Goal: Task Accomplishment & Management: Use online tool/utility

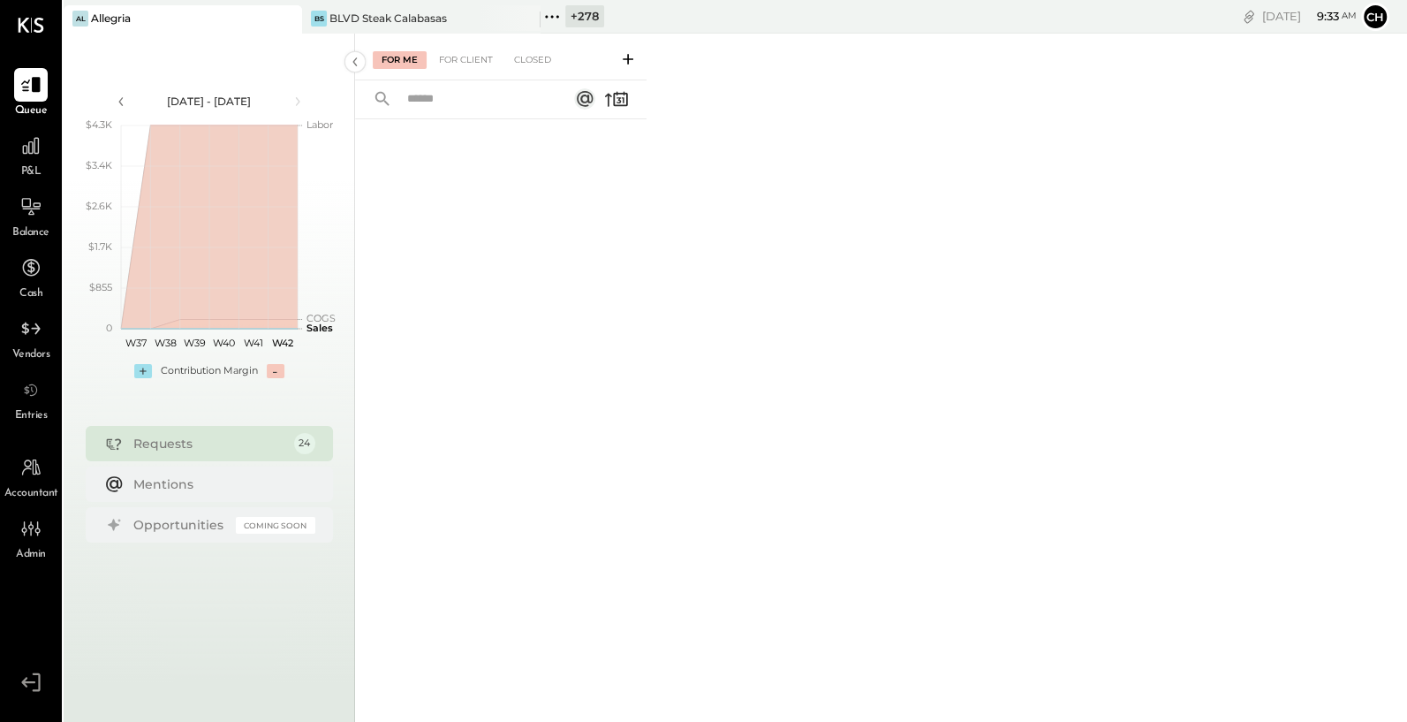
click at [556, 21] on icon at bounding box center [552, 16] width 23 height 23
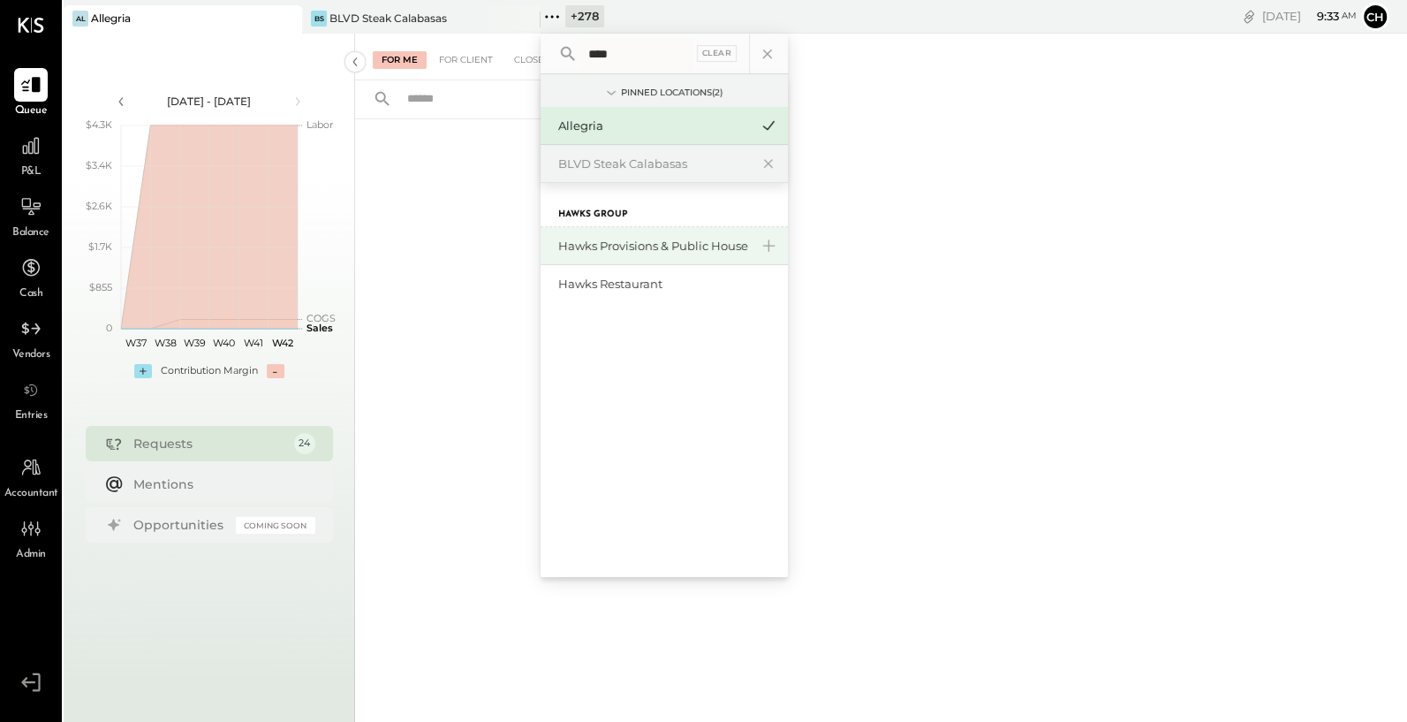
type input "****"
click at [627, 254] on div "Hawks Provisions & Public House" at bounding box center [664, 246] width 247 height 38
click at [623, 249] on div "Hawks Provisions & Public House" at bounding box center [653, 246] width 191 height 17
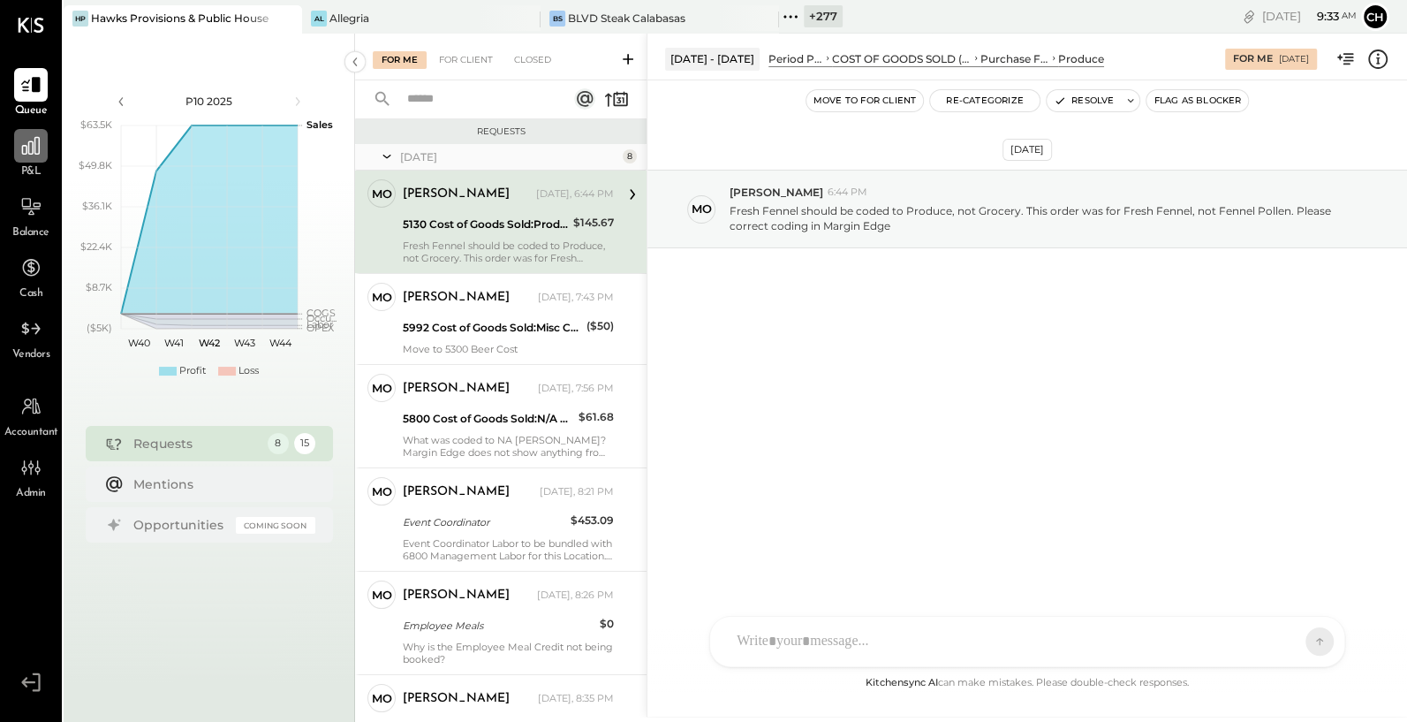
click at [33, 150] on icon at bounding box center [31, 146] width 18 height 18
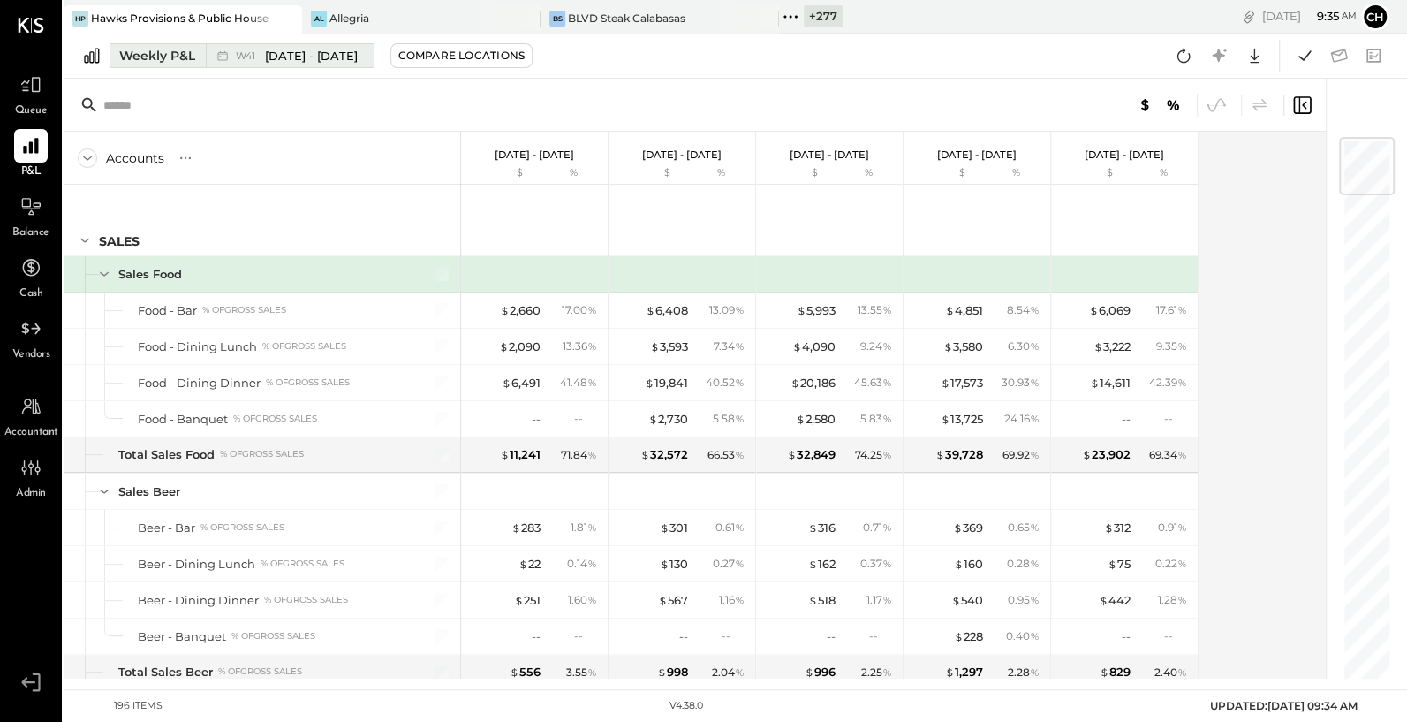
click at [175, 61] on div "Weekly P&L" at bounding box center [157, 56] width 76 height 18
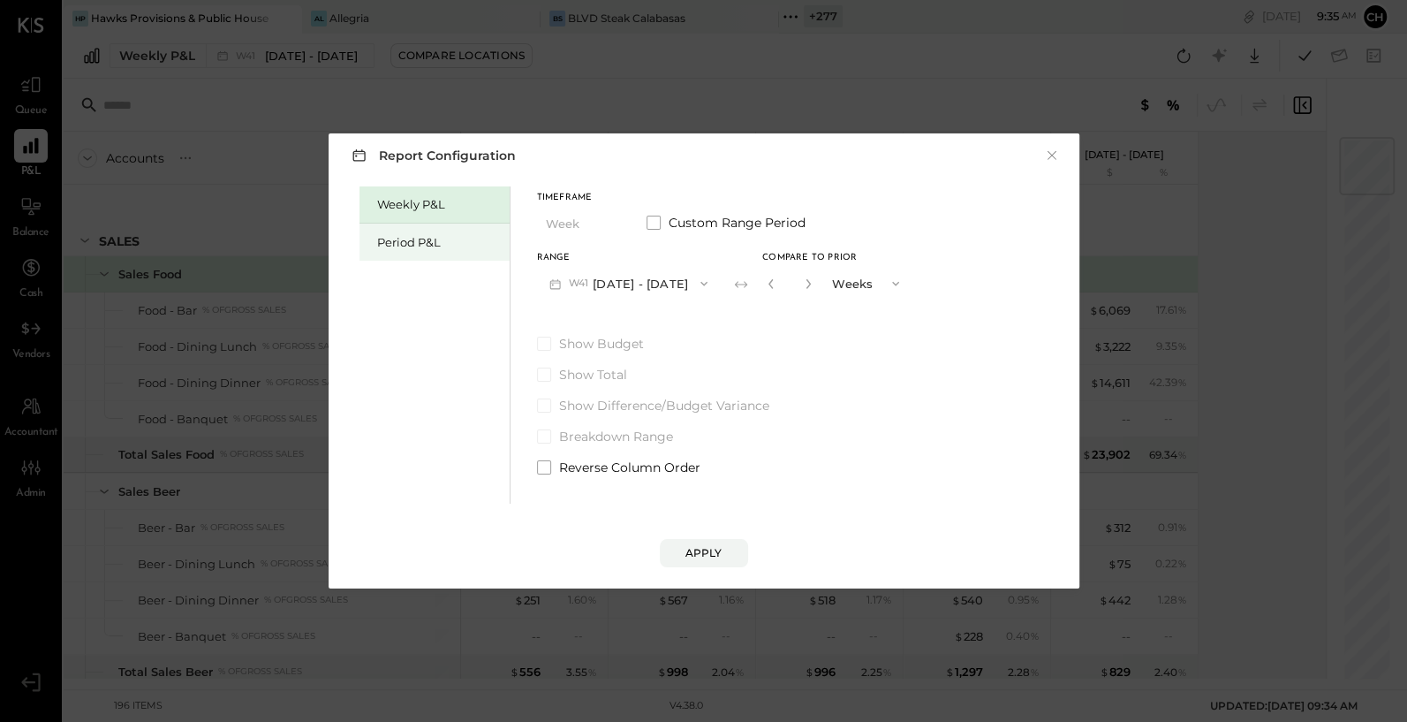
click at [387, 240] on div "Period P&L" at bounding box center [439, 242] width 124 height 17
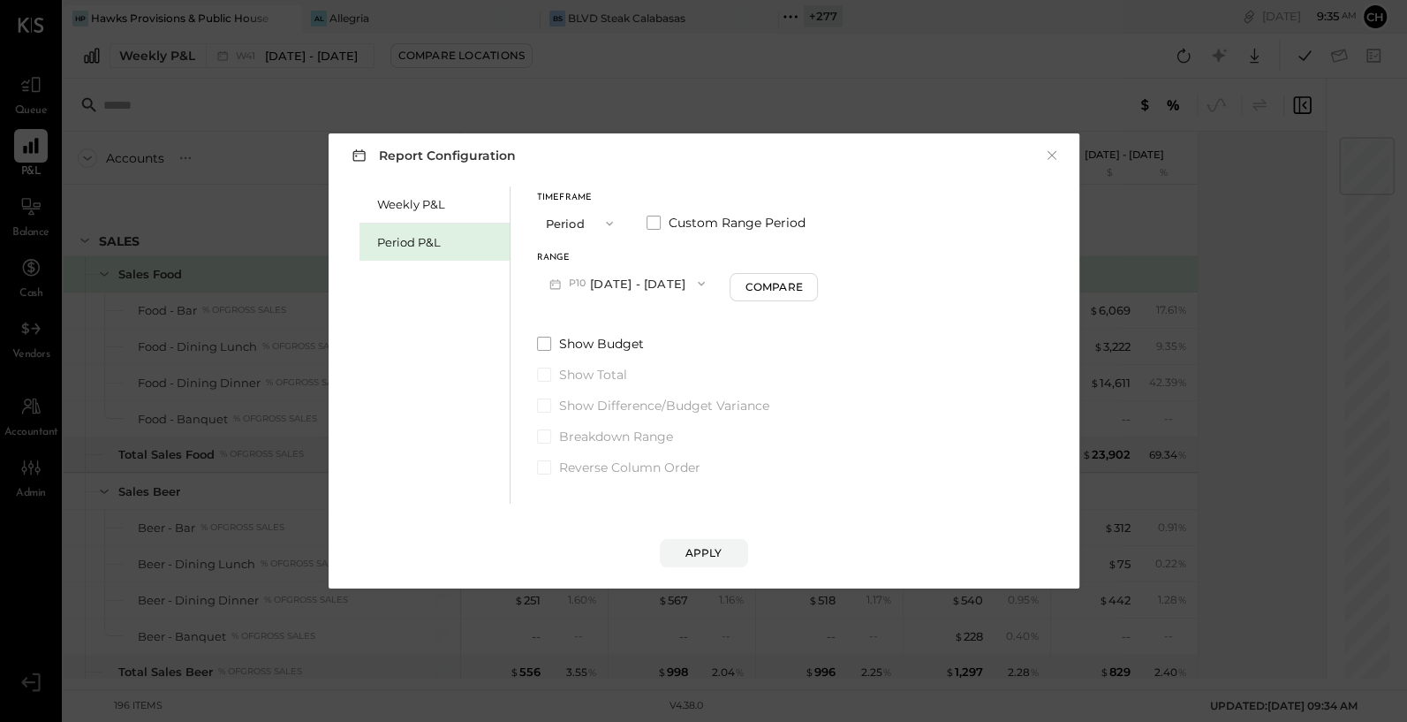
click at [634, 286] on button "P10 [DATE] - [DATE]" at bounding box center [627, 283] width 181 height 33
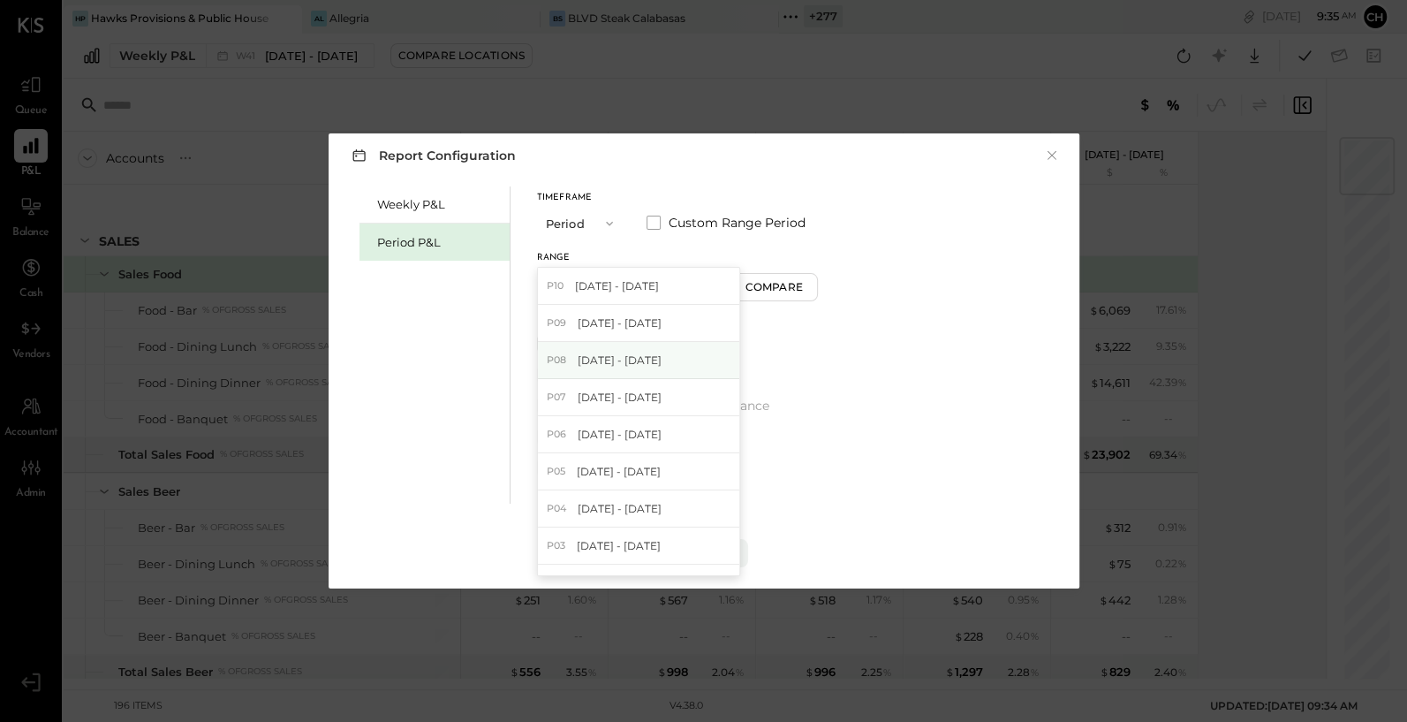
click at [642, 360] on span "[DATE] - [DATE]" at bounding box center [620, 359] width 84 height 15
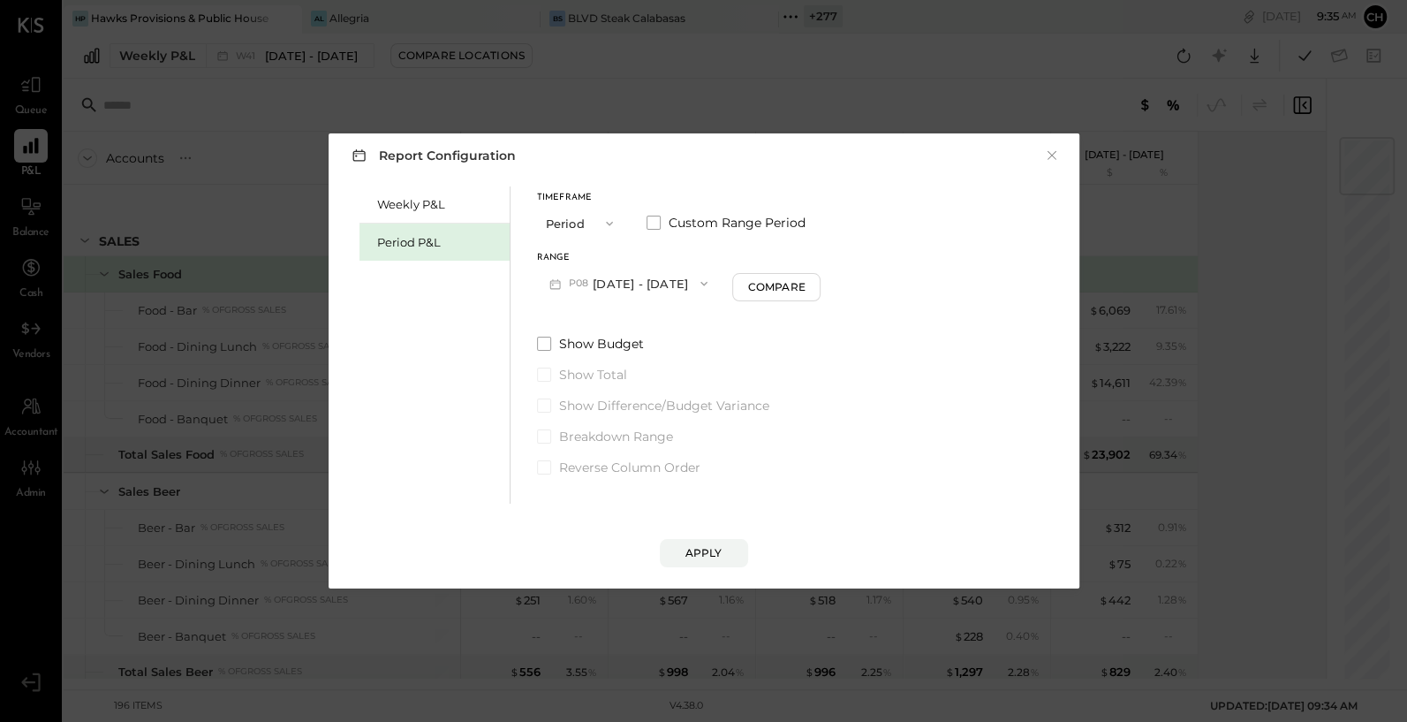
click at [640, 283] on button "P08 [DATE] - [DATE]" at bounding box center [629, 283] width 184 height 33
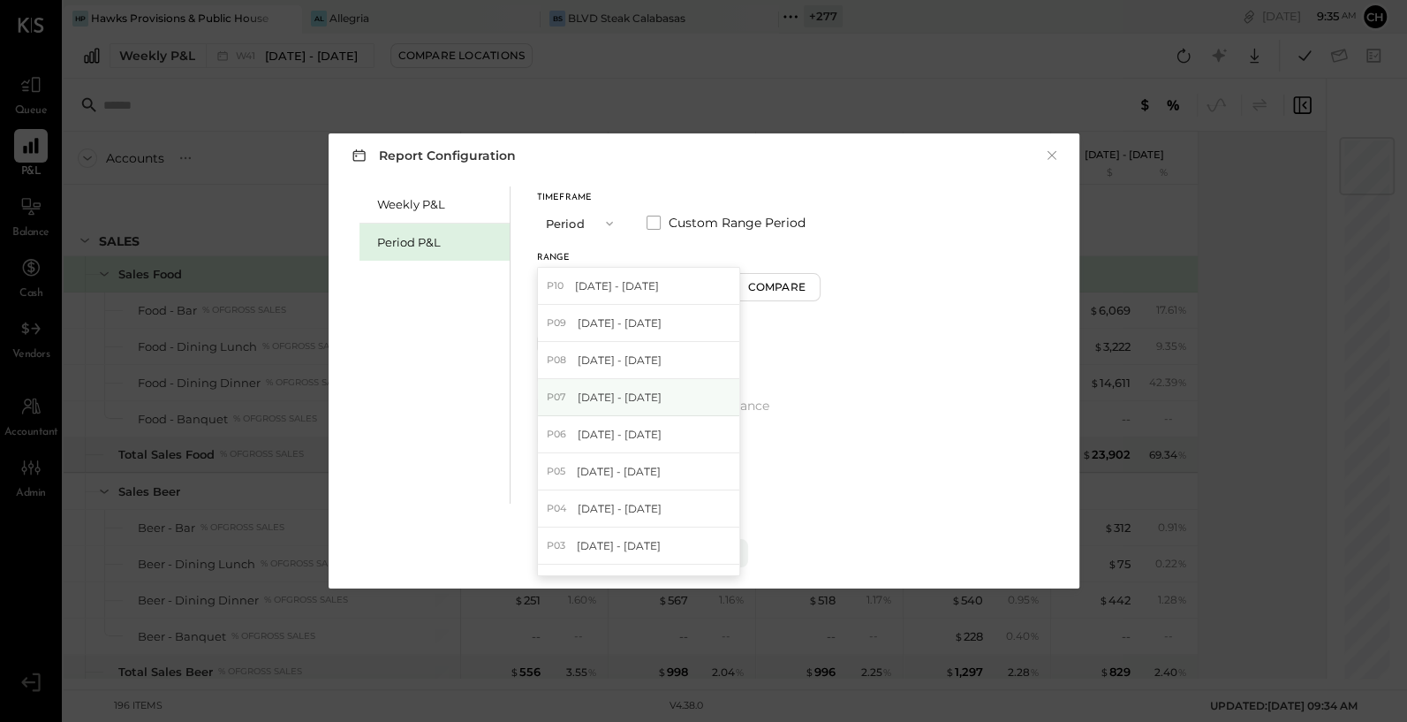
click at [649, 399] on span "[DATE] - [DATE]" at bounding box center [620, 397] width 84 height 15
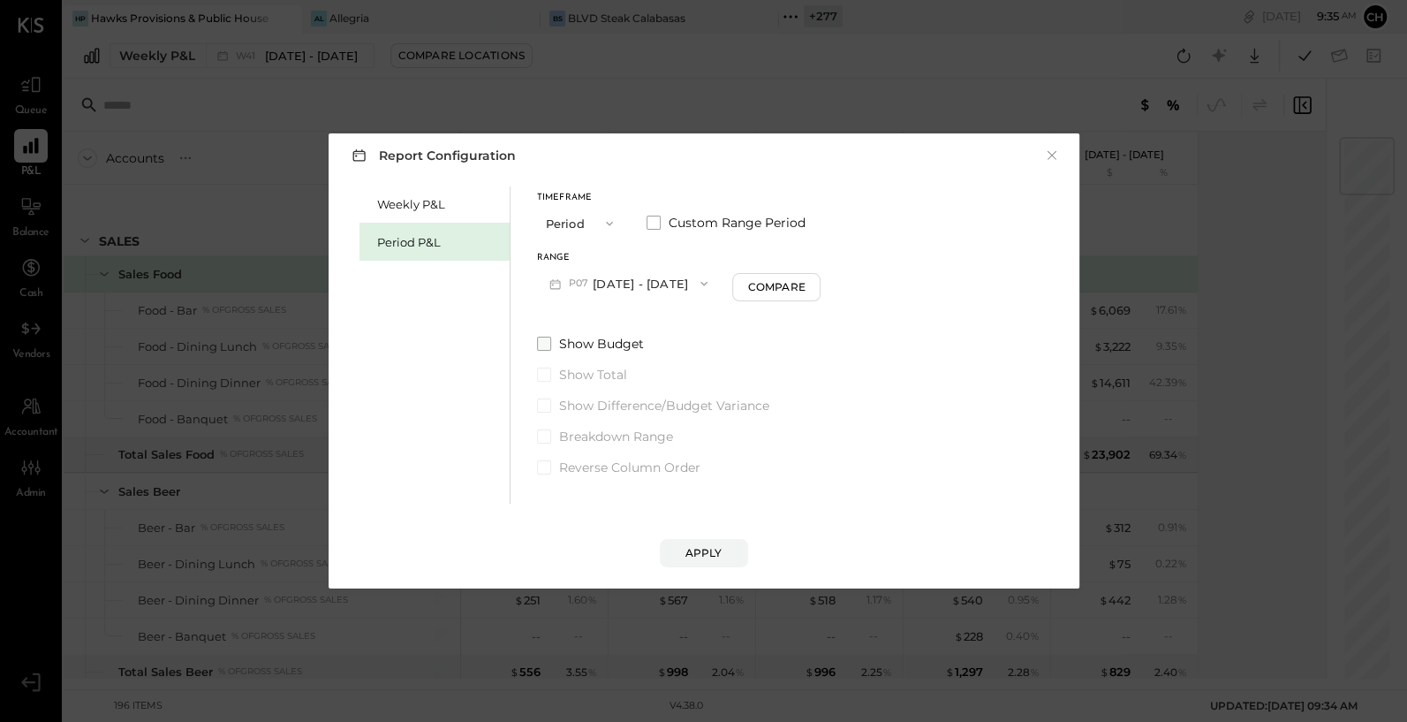
click at [539, 343] on span at bounding box center [544, 344] width 14 height 14
click at [696, 557] on div "Apply" at bounding box center [704, 552] width 37 height 15
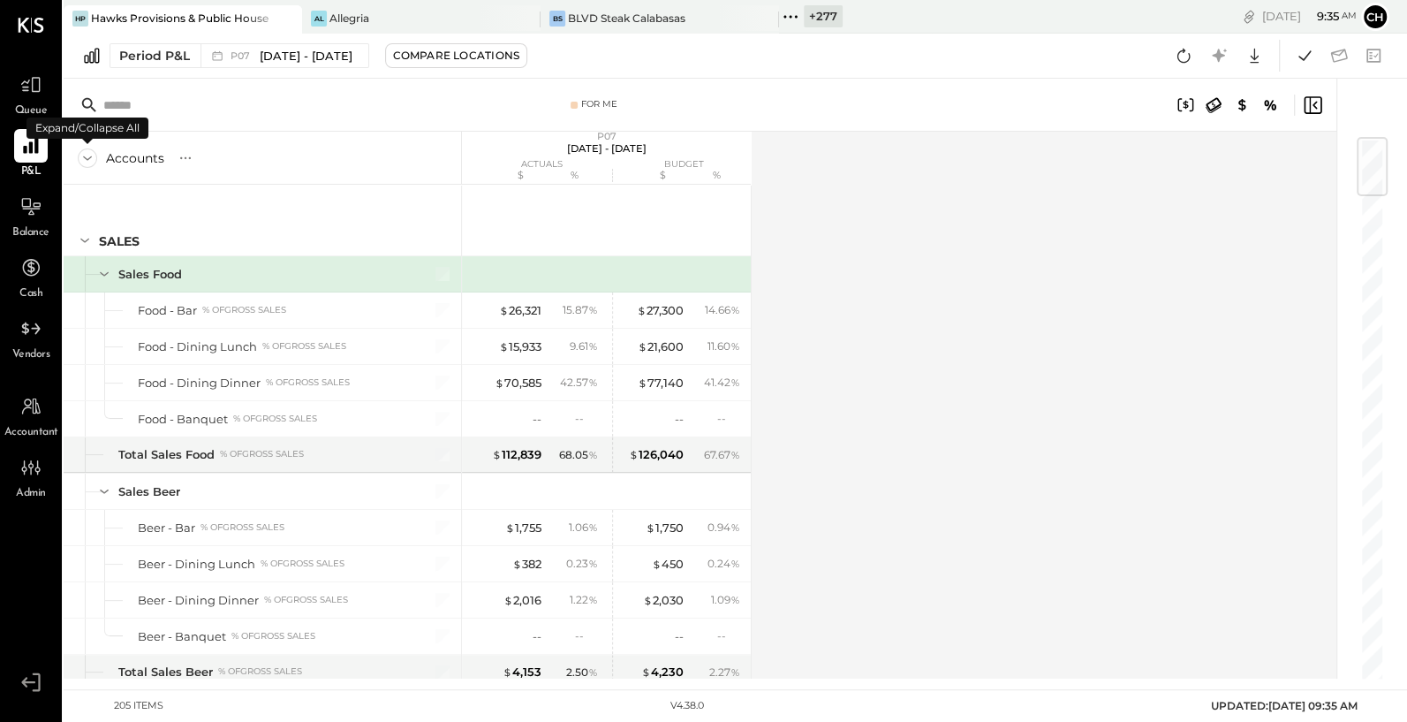
click at [90, 155] on icon at bounding box center [87, 157] width 19 height 19
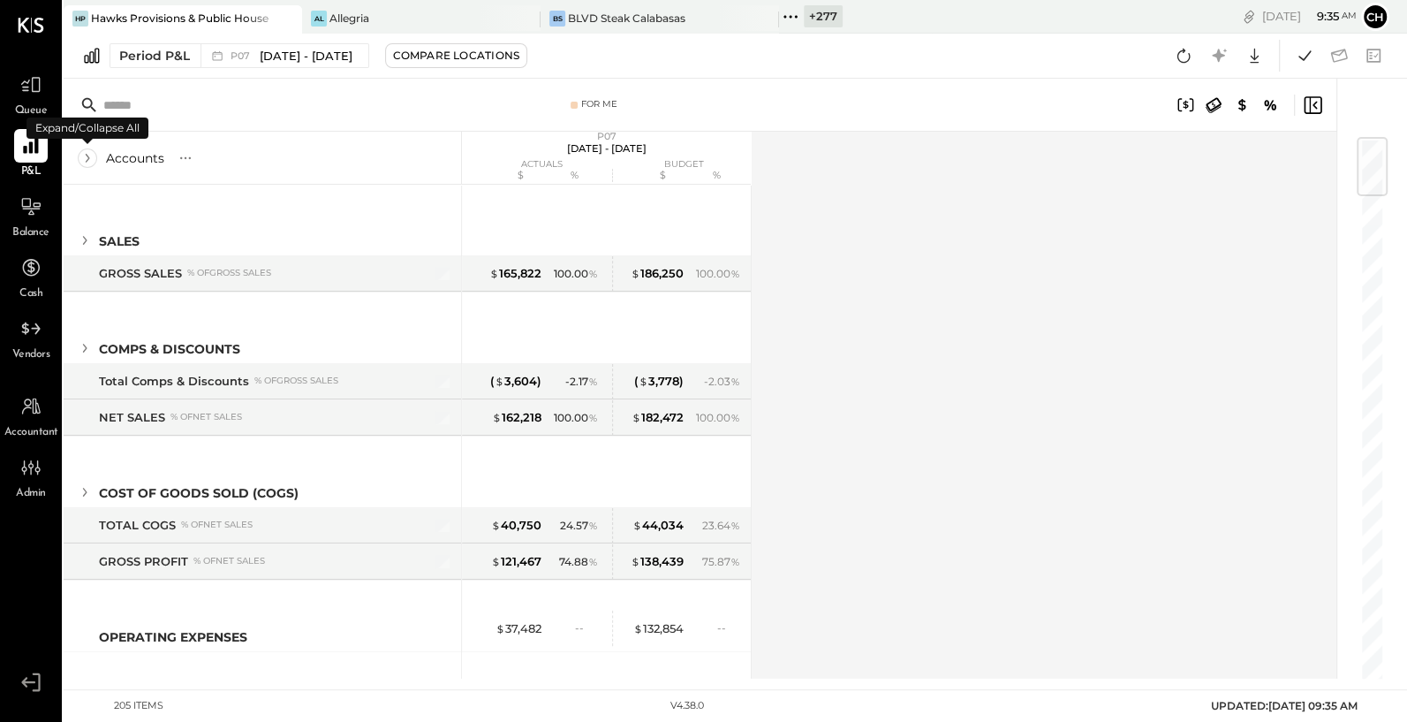
click at [90, 155] on icon at bounding box center [87, 157] width 19 height 19
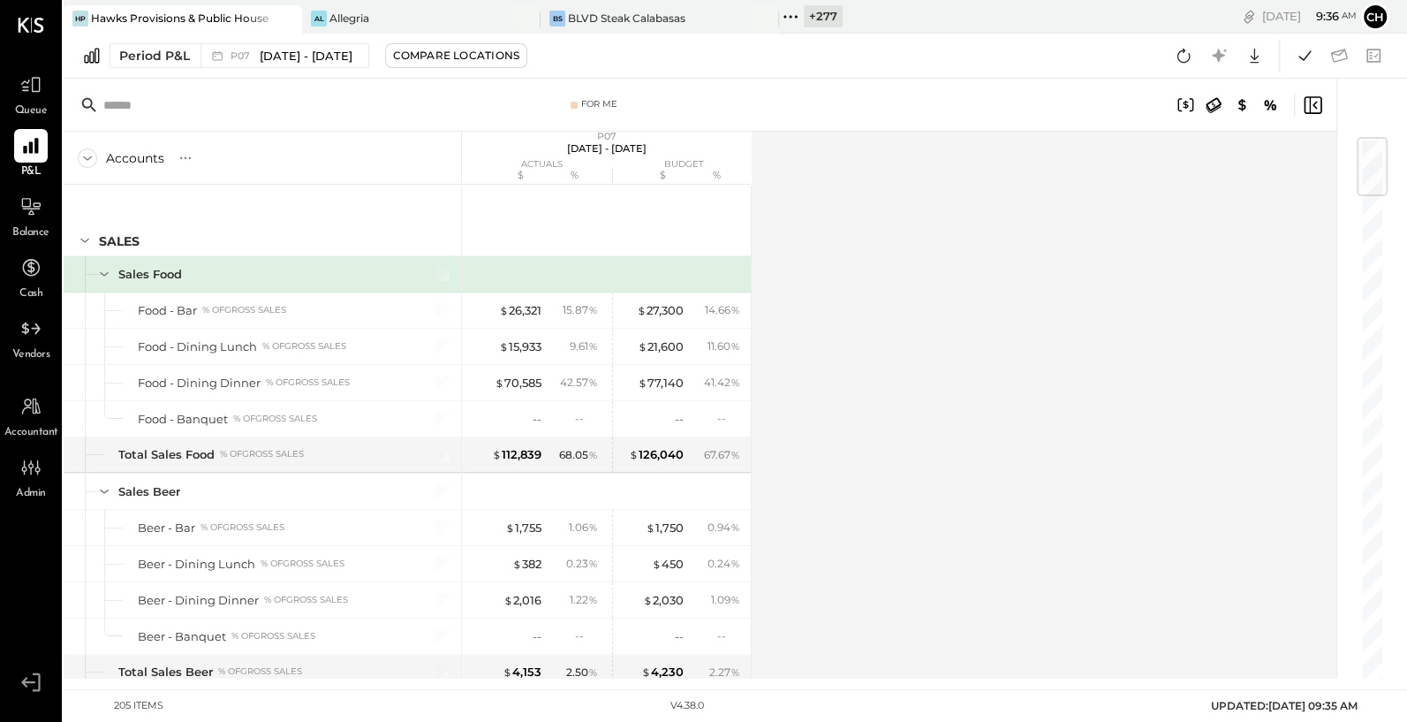
click at [103, 102] on input "text" at bounding box center [242, 105] width 278 height 32
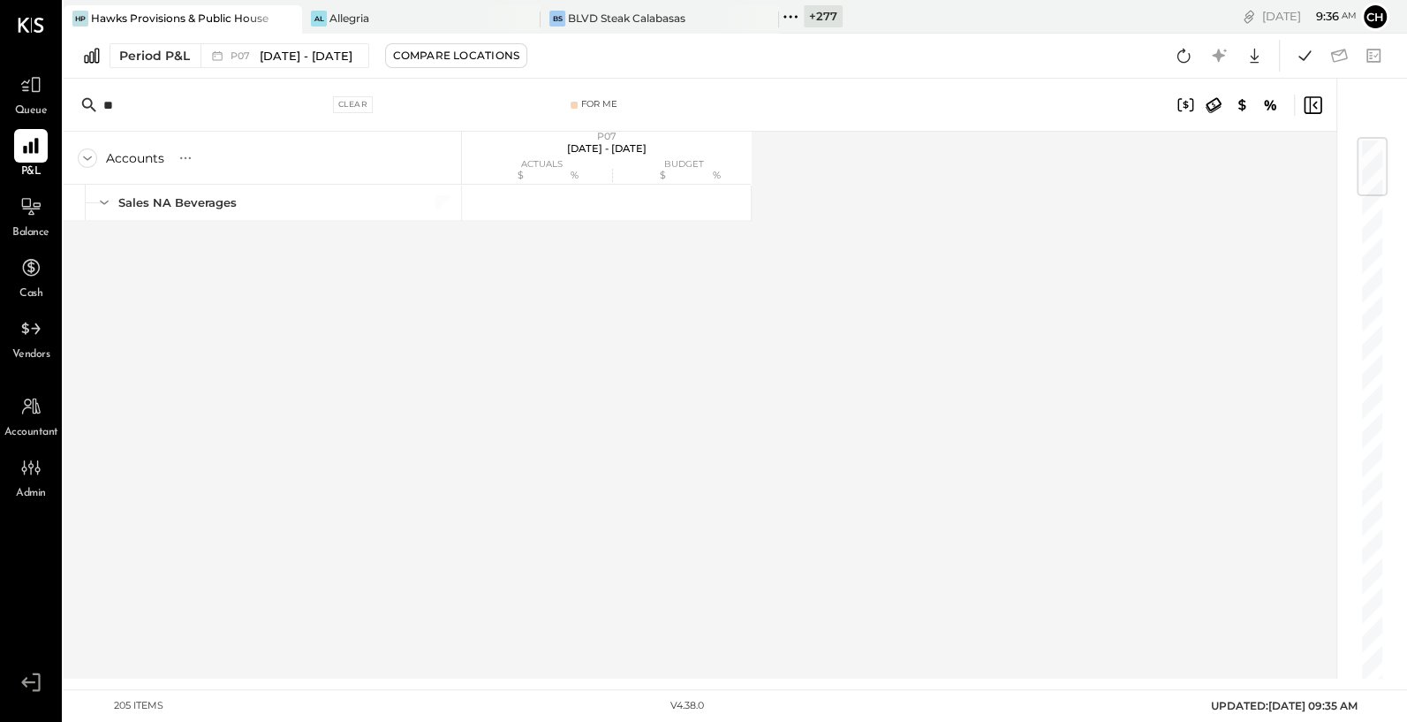
type input "*"
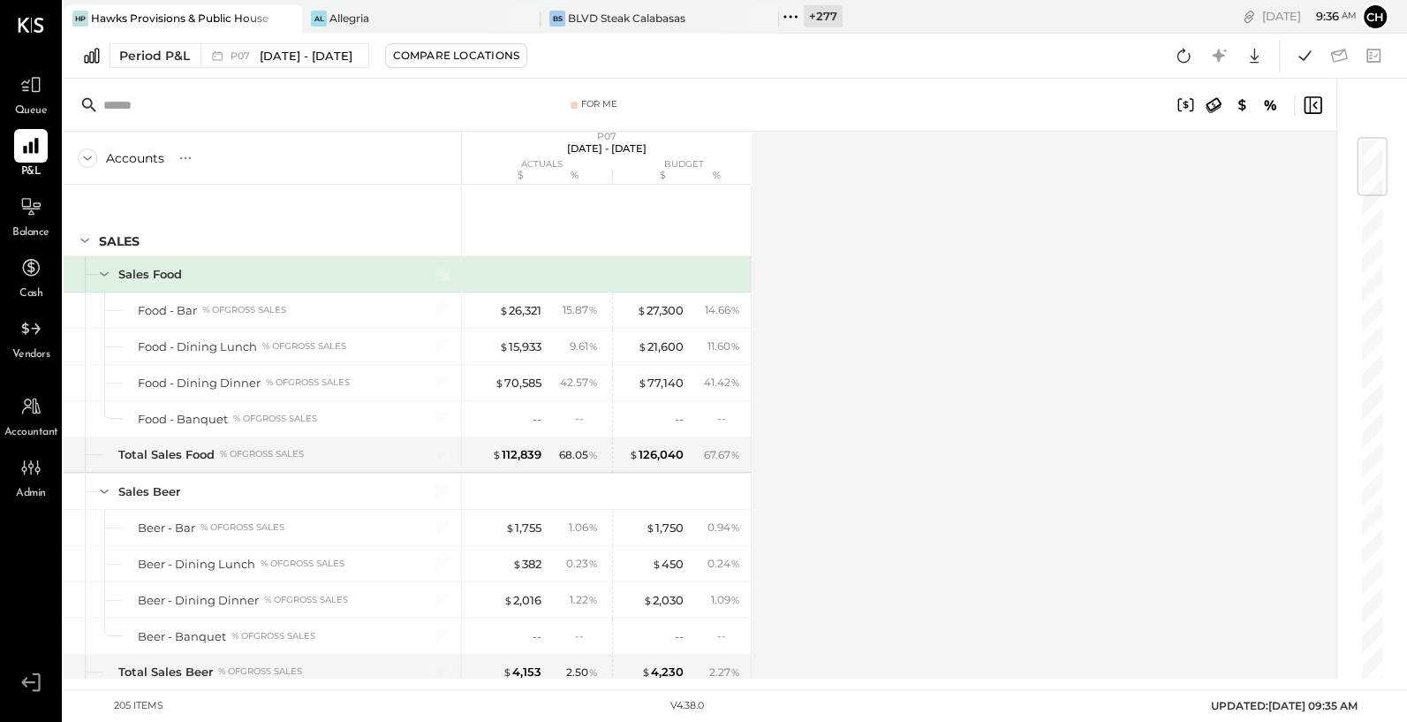
click at [87, 103] on icon at bounding box center [89, 104] width 19 height 19
click at [154, 102] on input "text" at bounding box center [242, 105] width 278 height 32
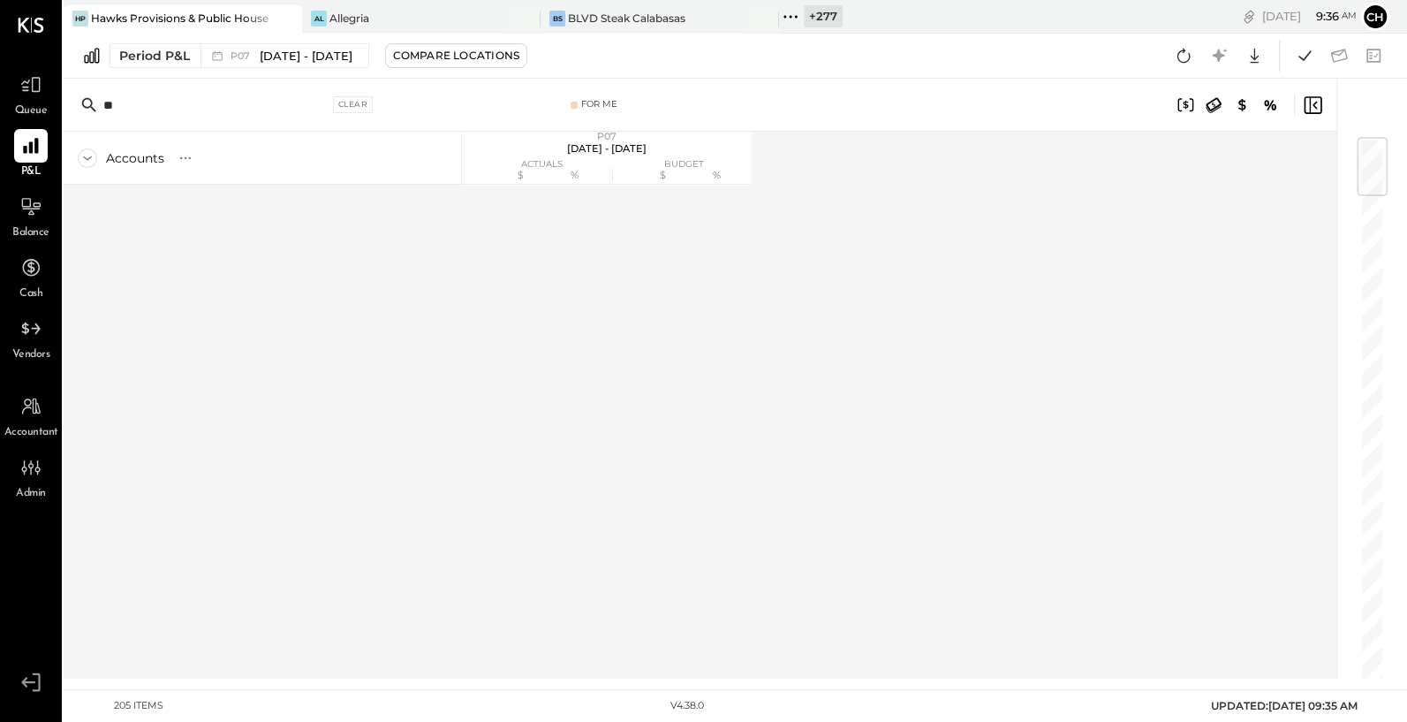
type input "*"
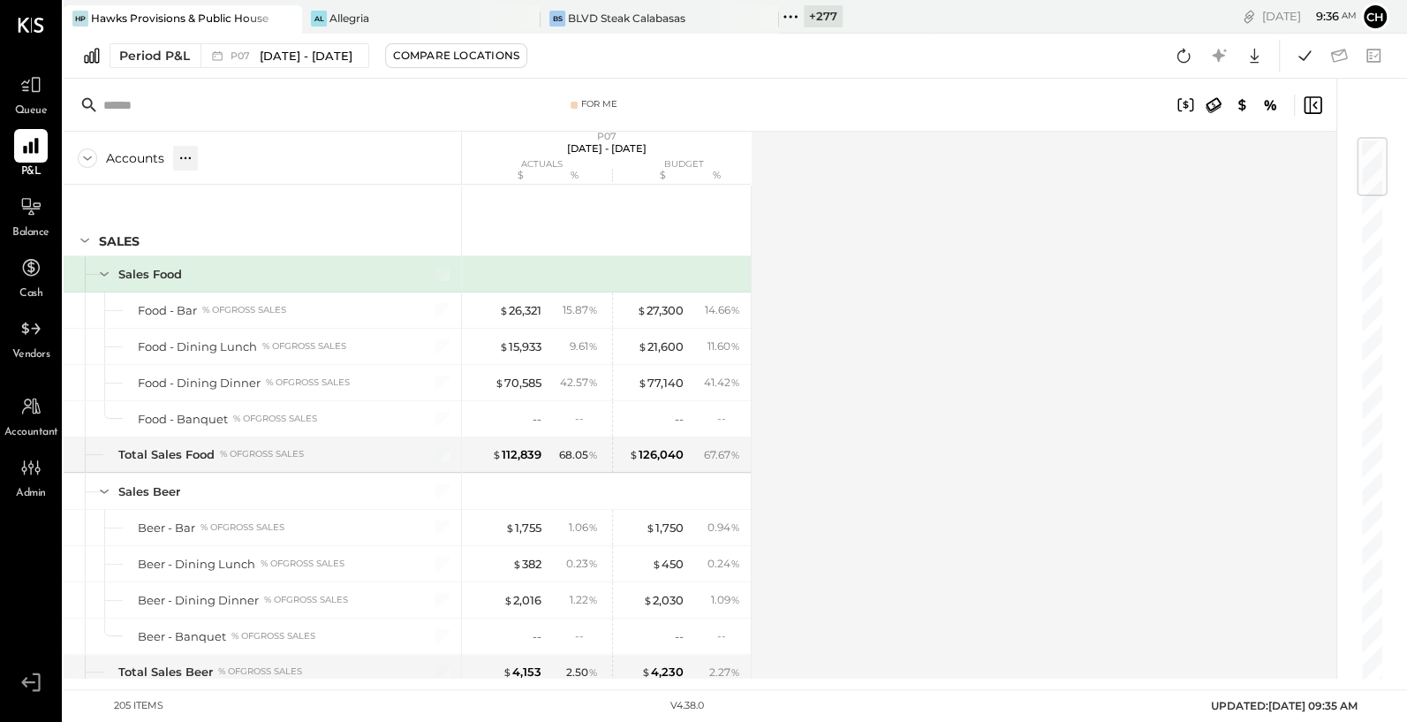
click at [192, 162] on icon at bounding box center [186, 158] width 18 height 18
click at [185, 106] on input "text" at bounding box center [242, 105] width 278 height 32
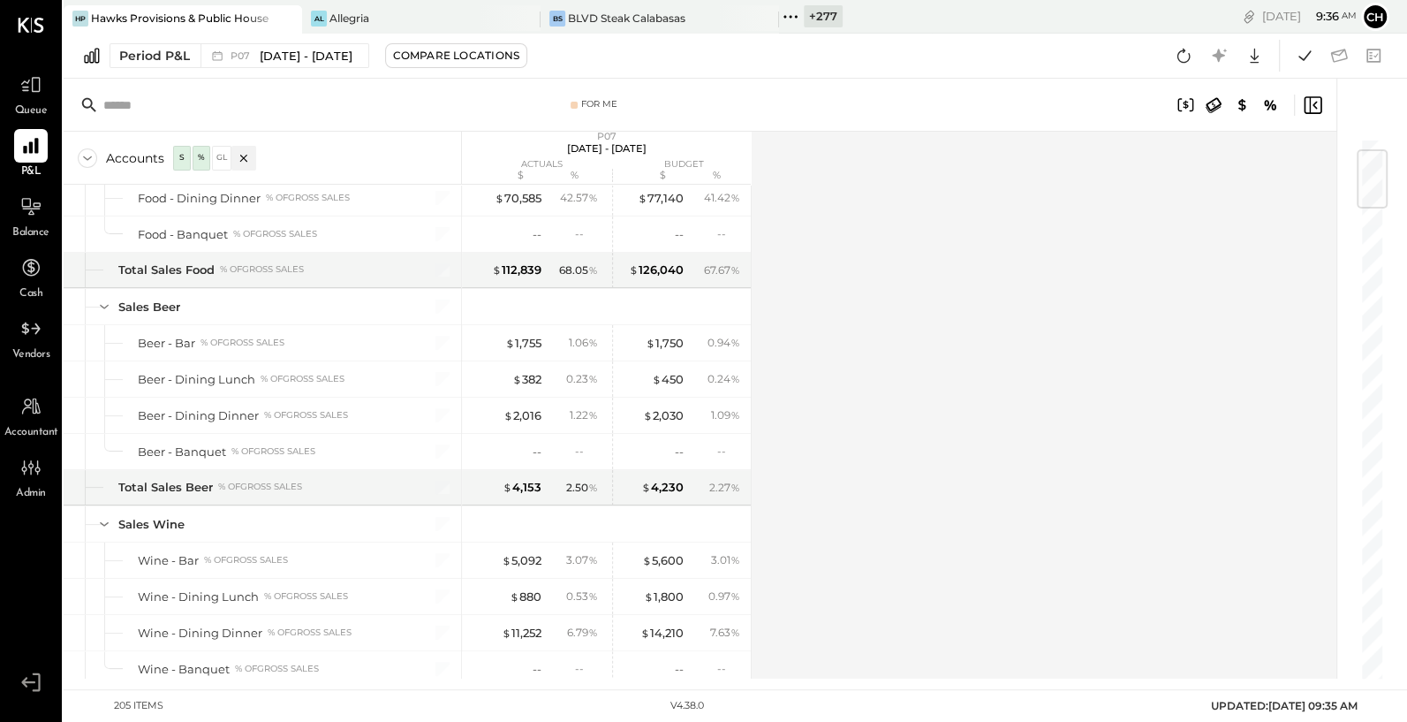
scroll to position [105, 0]
